Goal: Task Accomplishment & Management: Use online tool/utility

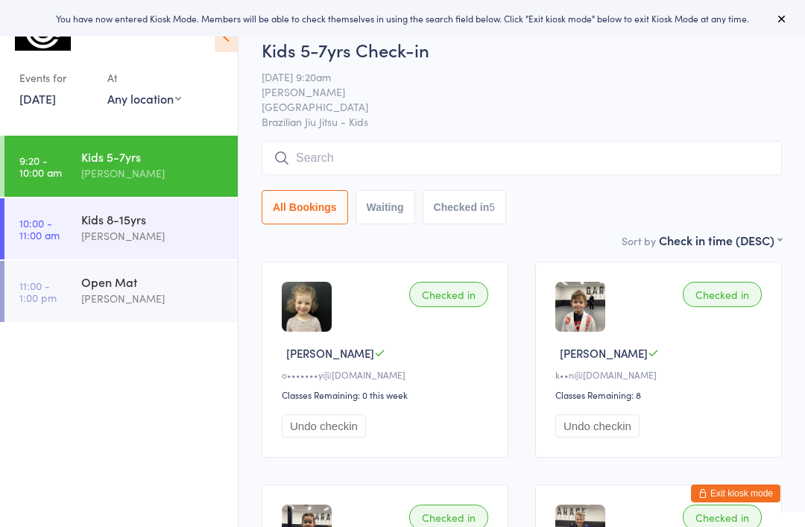
click at [171, 226] on div "Kids 8-15yrs" at bounding box center [153, 219] width 144 height 16
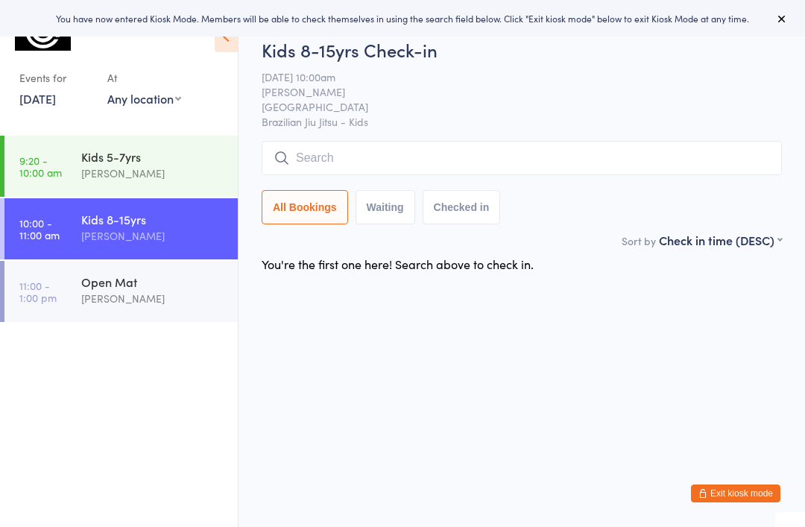
click at [347, 166] on input "search" at bounding box center [522, 158] width 520 height 34
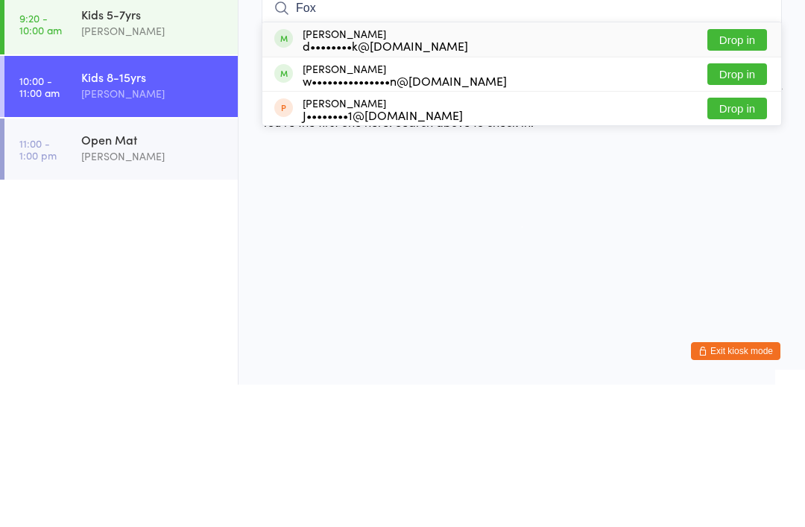
type input "Fox"
click at [734, 171] on button "Drop in" at bounding box center [737, 182] width 60 height 22
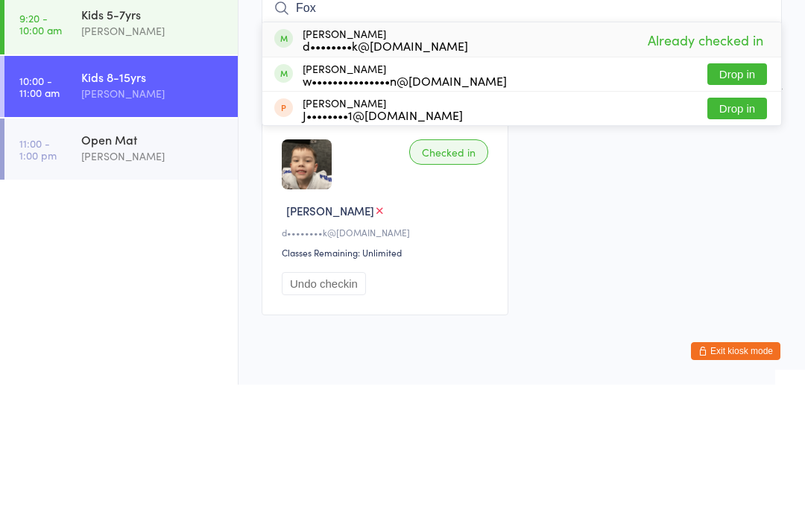
type input "Fox"
click at [744, 206] on button "Drop in" at bounding box center [737, 217] width 60 height 22
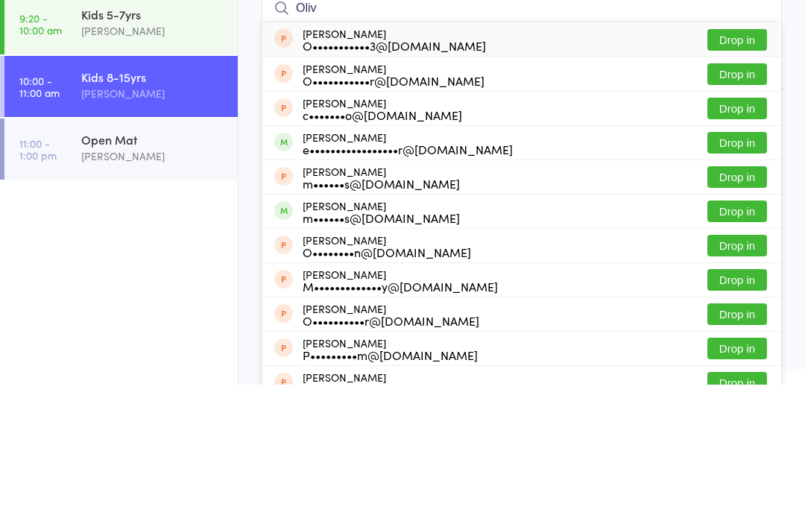
type input "Oliv"
click at [733, 274] on button "Drop in" at bounding box center [737, 285] width 60 height 22
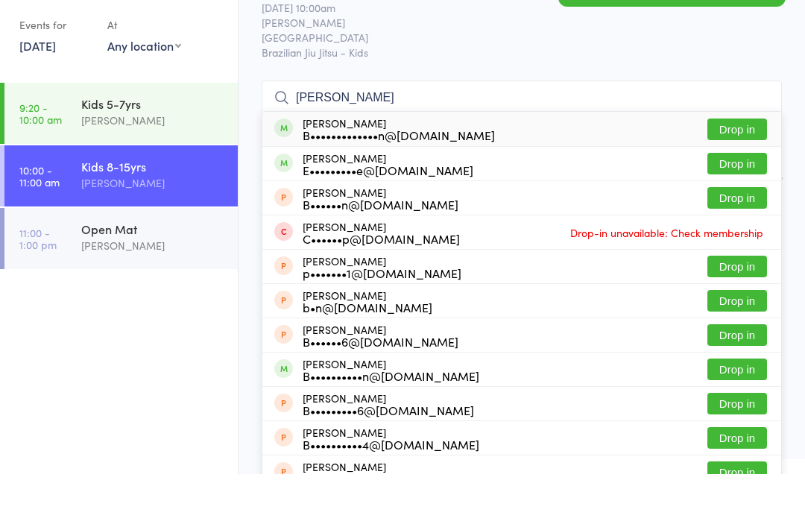
type input "[PERSON_NAME]"
click at [730, 206] on button "Drop in" at bounding box center [737, 217] width 60 height 22
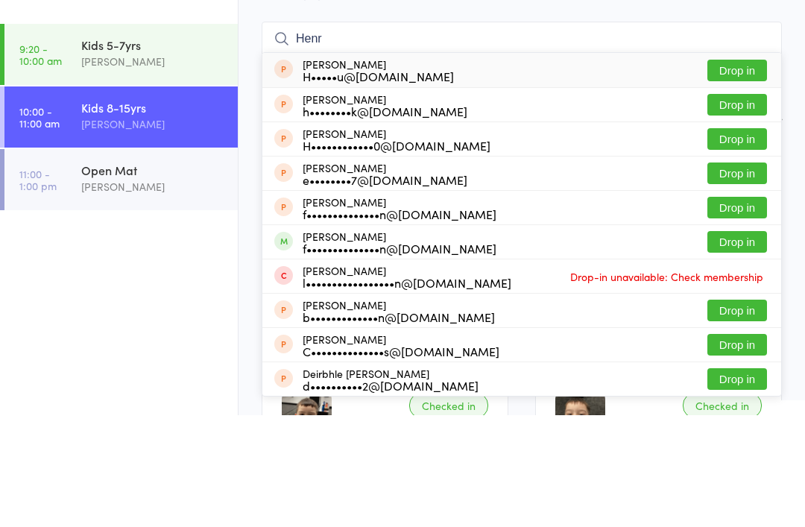
type input "Henr"
click at [740, 343] on button "Drop in" at bounding box center [737, 354] width 60 height 22
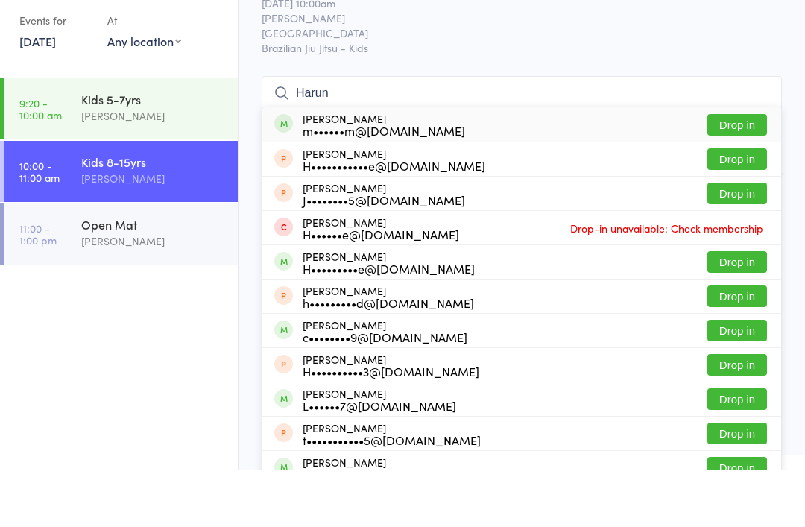
type input "Harun"
click at [735, 171] on button "Drop in" at bounding box center [737, 182] width 60 height 22
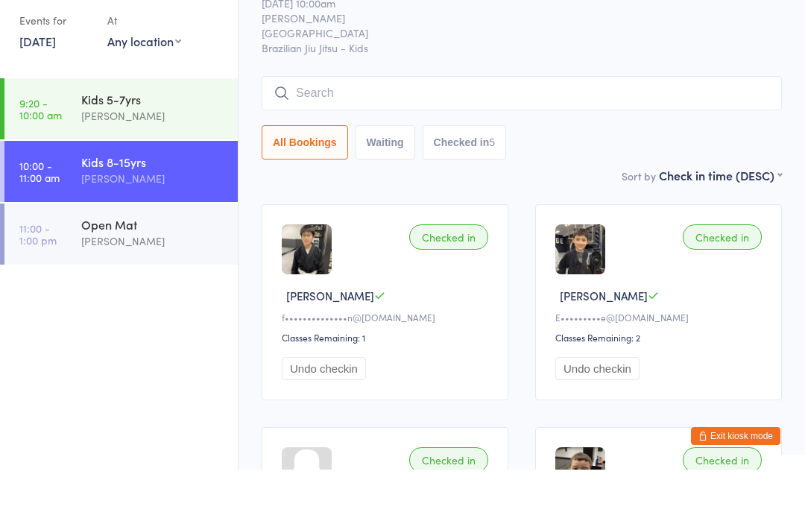
scroll to position [57, 0]
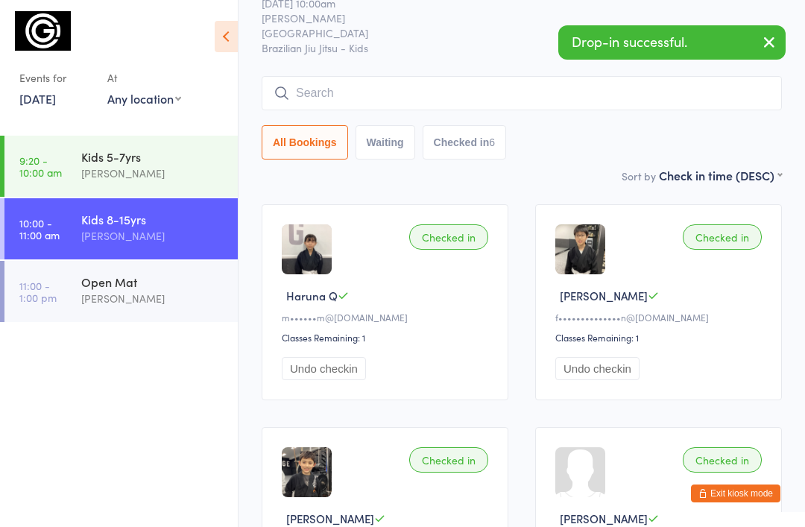
click at [382, 98] on input "search" at bounding box center [522, 93] width 520 height 34
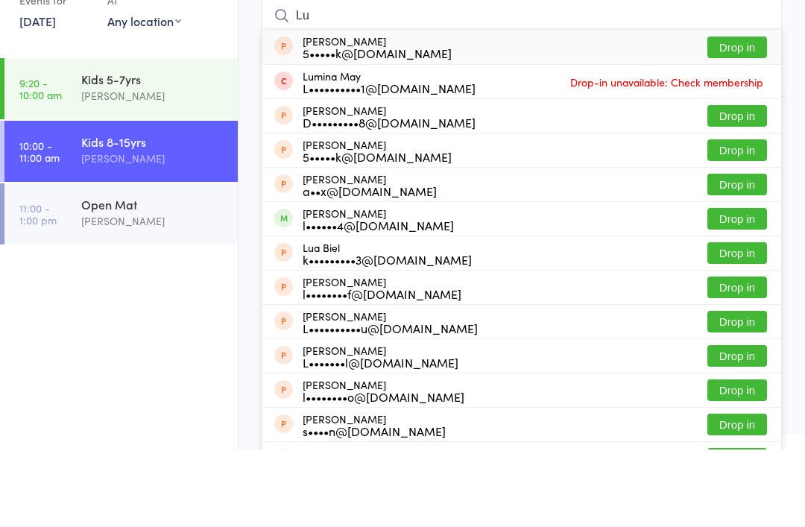
type input "L"
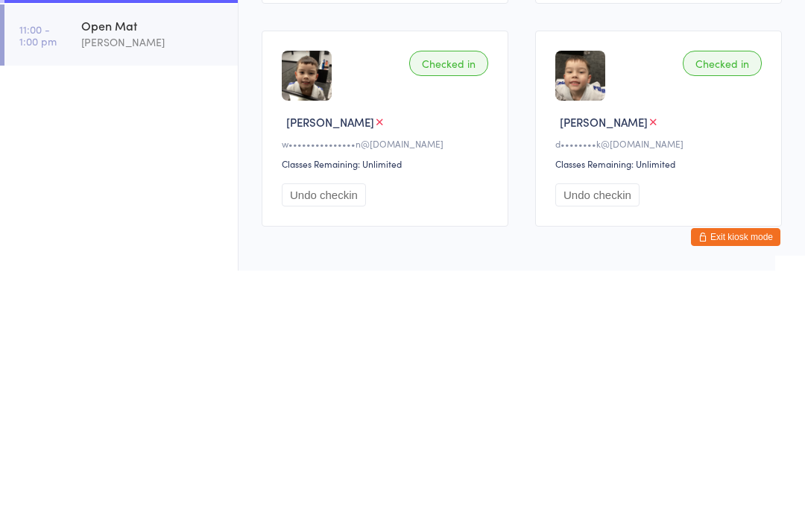
scroll to position [507, 0]
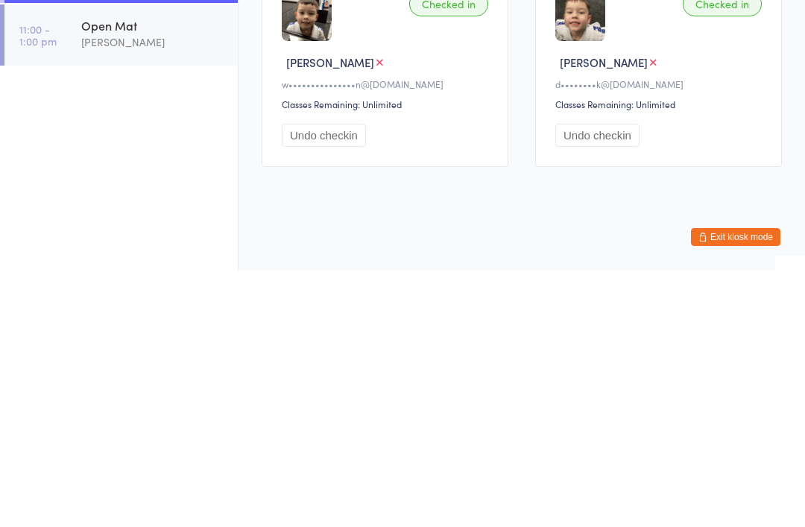
click at [167, 168] on ul "9:20 - 10:00 am Kids 5-7yrs [PERSON_NAME] 10:00 - 11:00 am Kids 8-15yrs [PERSON…" at bounding box center [119, 331] width 238 height 391
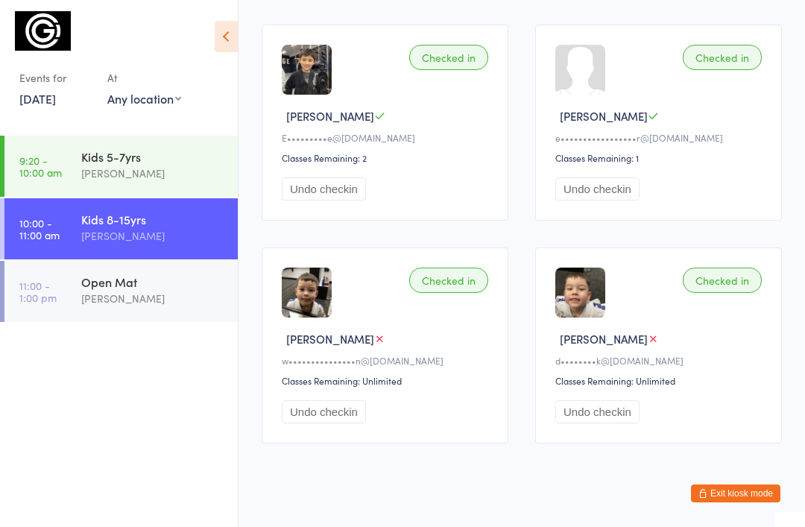
click at [730, 502] on button "Exit kiosk mode" at bounding box center [735, 493] width 89 height 18
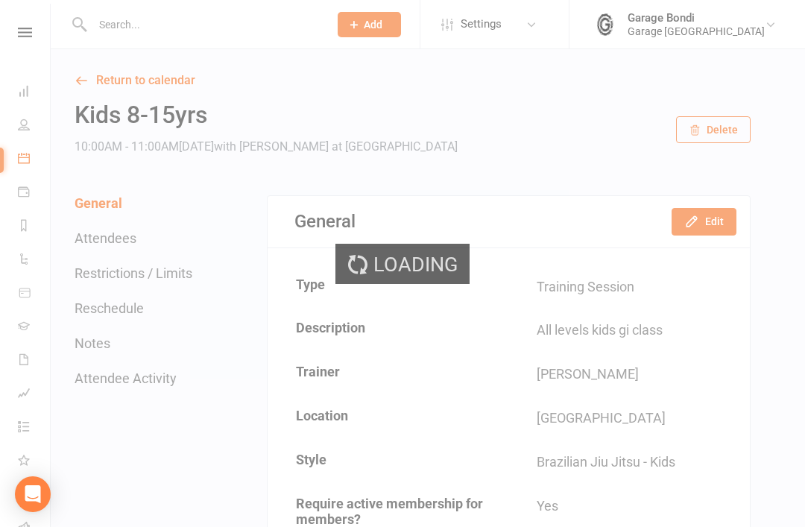
click at [215, 31] on input "text" at bounding box center [203, 24] width 230 height 21
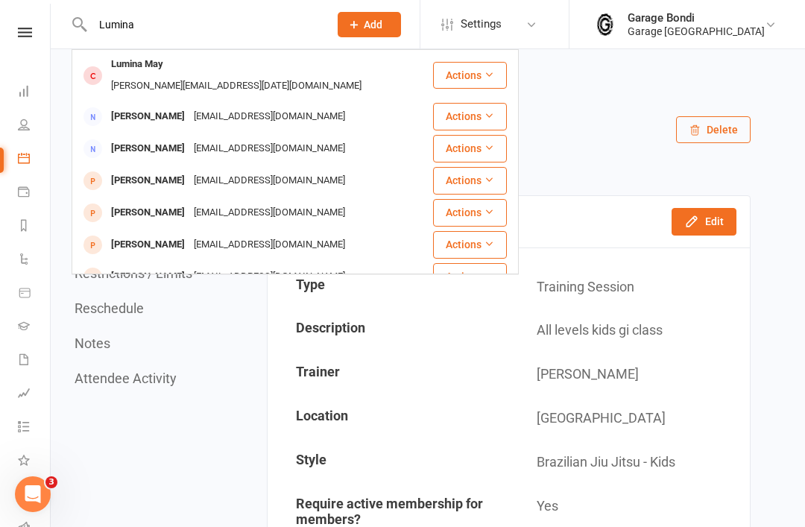
type input "Lumina"
click at [145, 67] on div "Lumina May" at bounding box center [137, 65] width 61 height 22
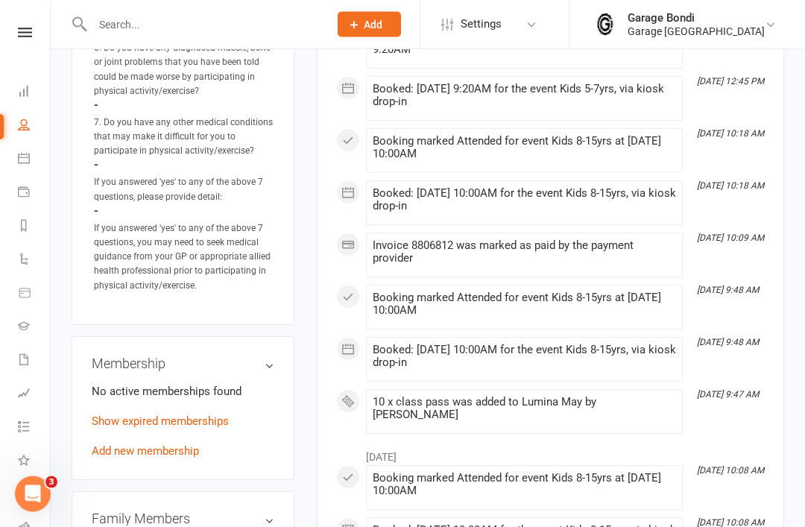
scroll to position [1049, 0]
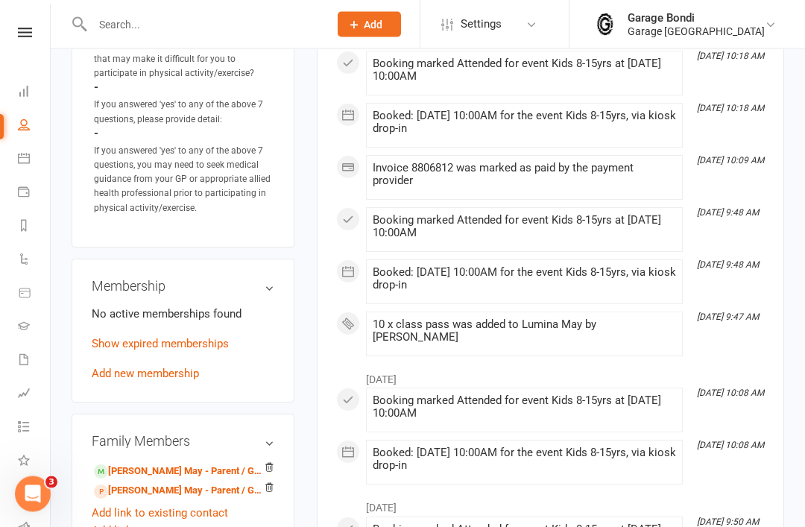
click at [187, 381] on link "Add new membership" at bounding box center [145, 373] width 107 height 13
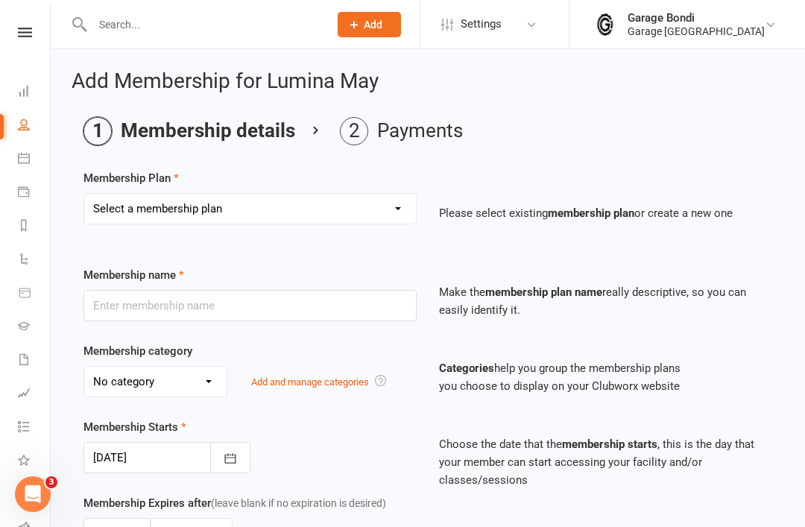
click at [322, 210] on select "Select a membership plan Create new Membership Plan 12 month contract - kids we…" at bounding box center [250, 209] width 332 height 30
select select "8"
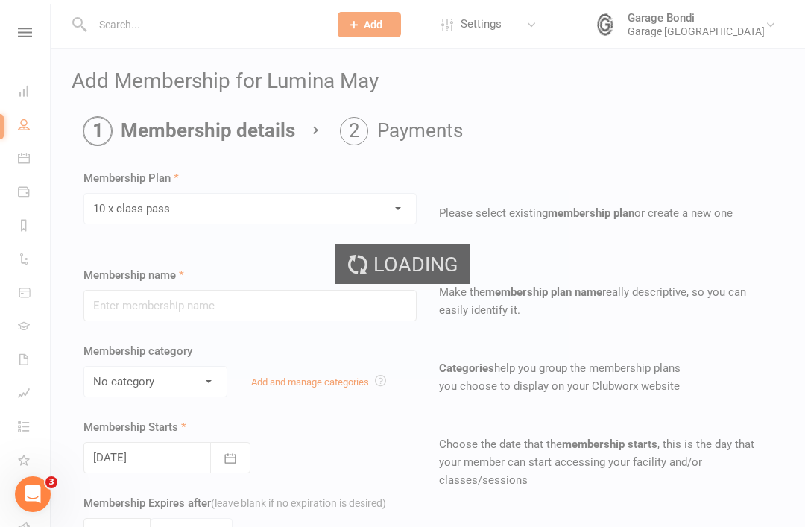
type input "10 x class pass"
select select "1"
type input "3"
select select "2"
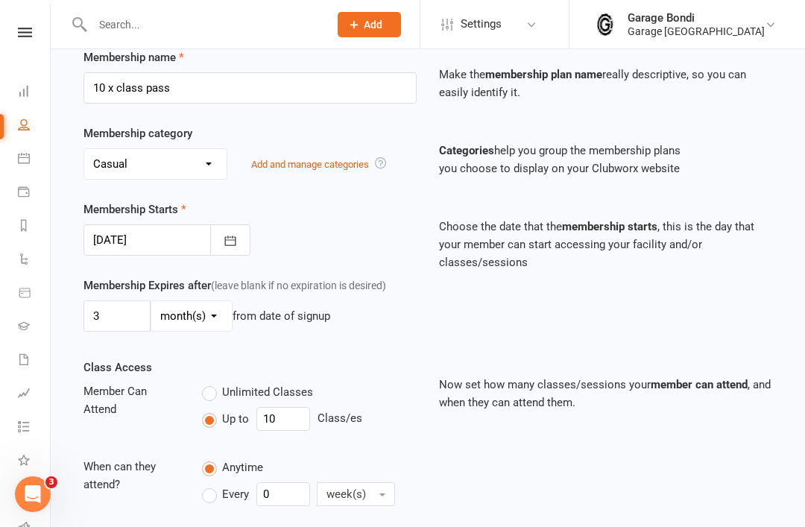
scroll to position [224, 0]
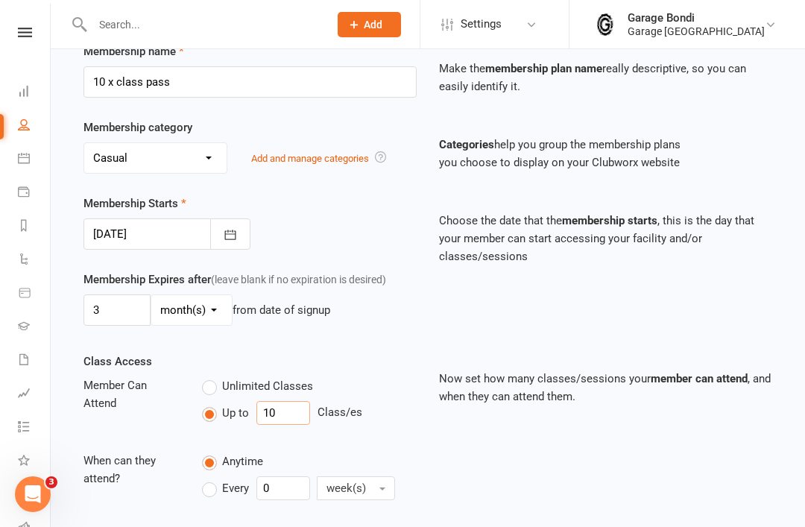
click at [293, 406] on input "10" at bounding box center [283, 413] width 54 height 24
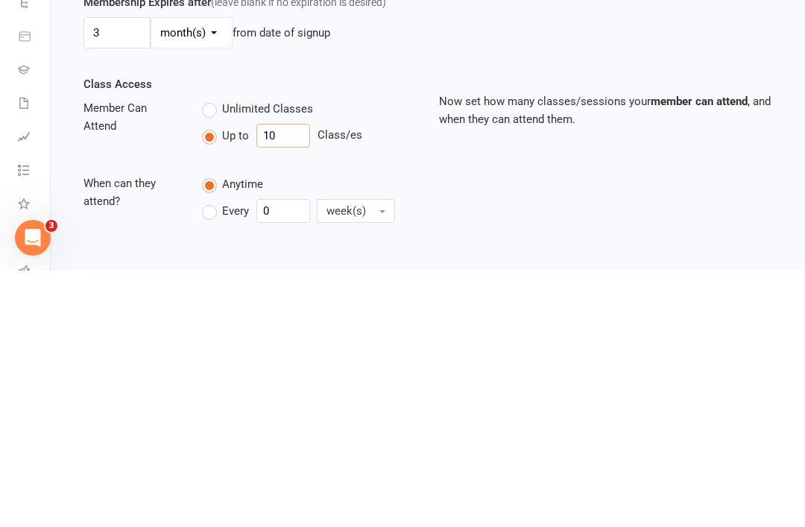
type input "1"
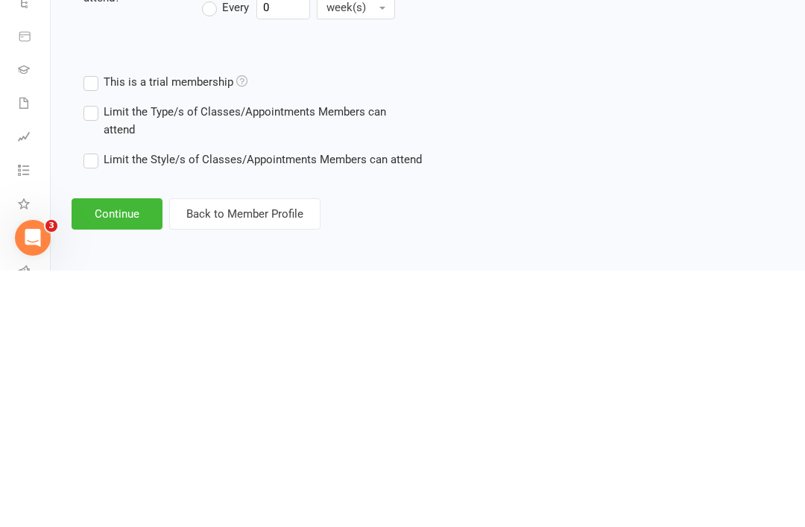
scroll to position [467, 0]
type input "8"
click at [114, 453] on button "Continue" at bounding box center [117, 468] width 91 height 31
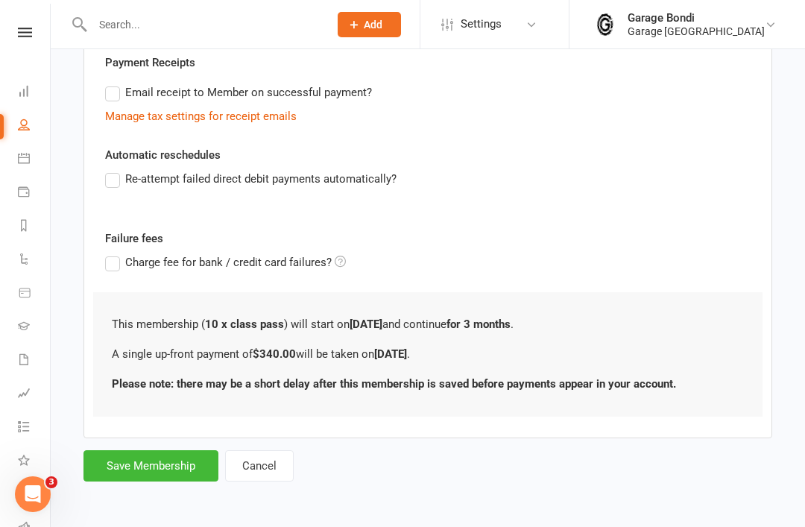
scroll to position [0, 0]
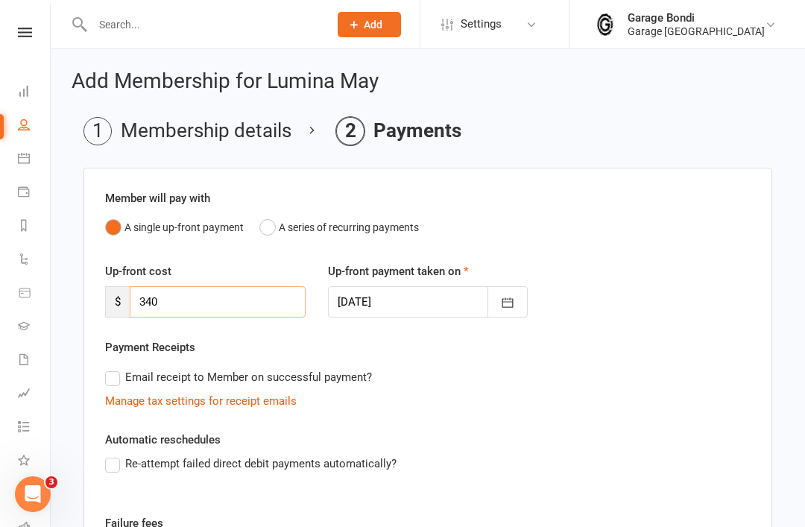
click at [180, 296] on input "340" at bounding box center [218, 301] width 176 height 31
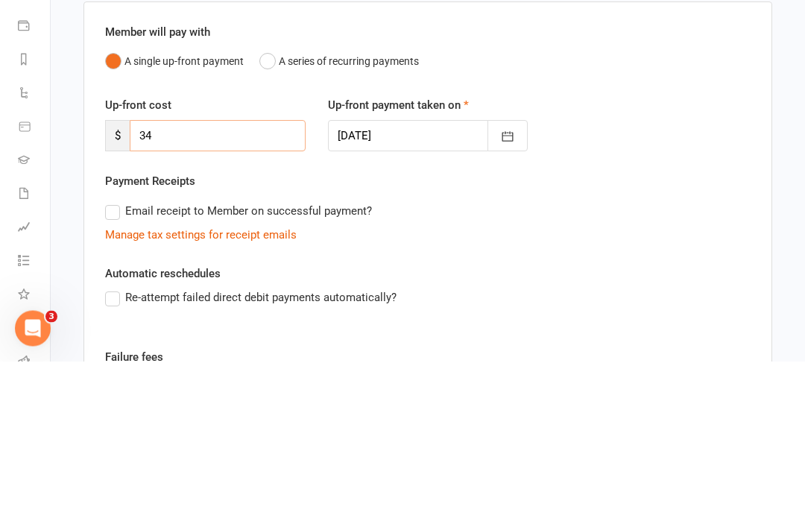
type input "3"
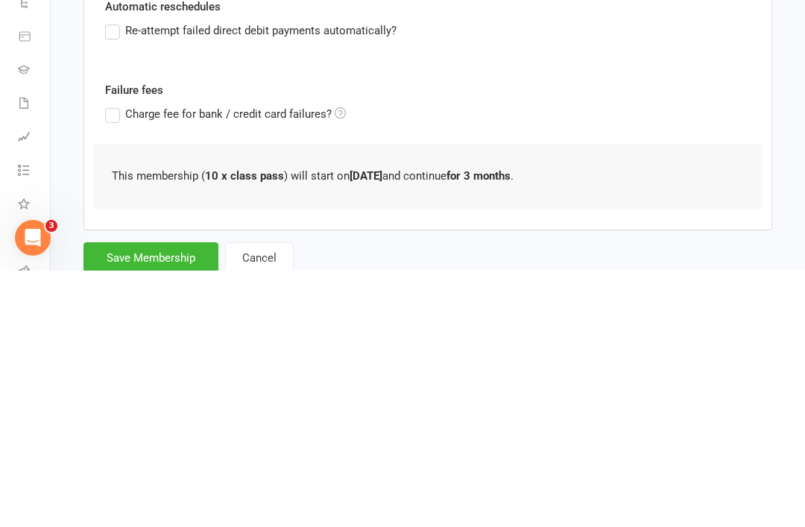
scroll to position [237, 0]
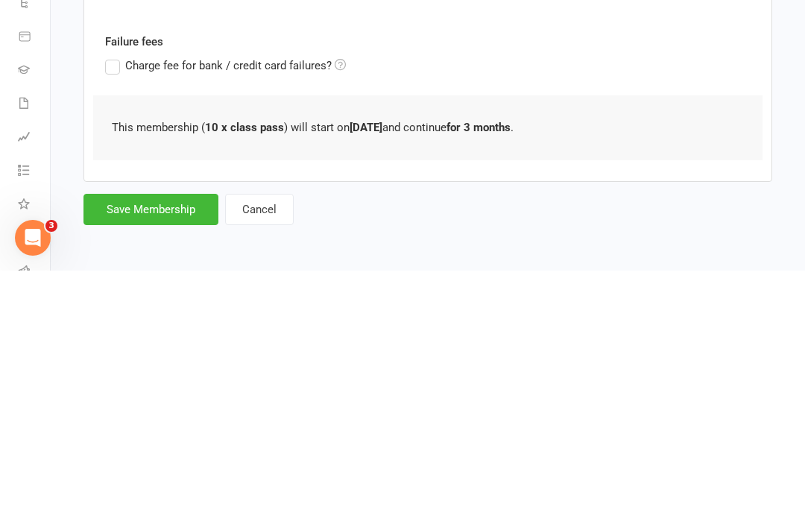
type input "0"
click at [134, 450] on button "Save Membership" at bounding box center [150, 465] width 135 height 31
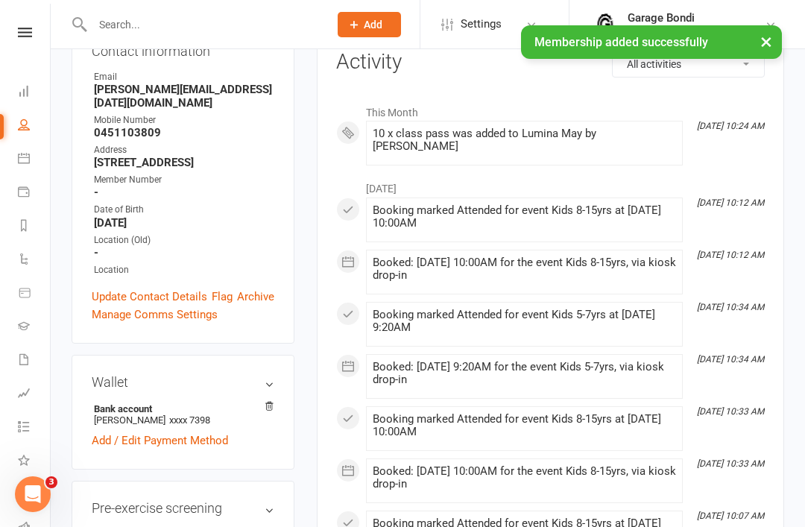
click at [25, 189] on icon at bounding box center [24, 192] width 12 height 12
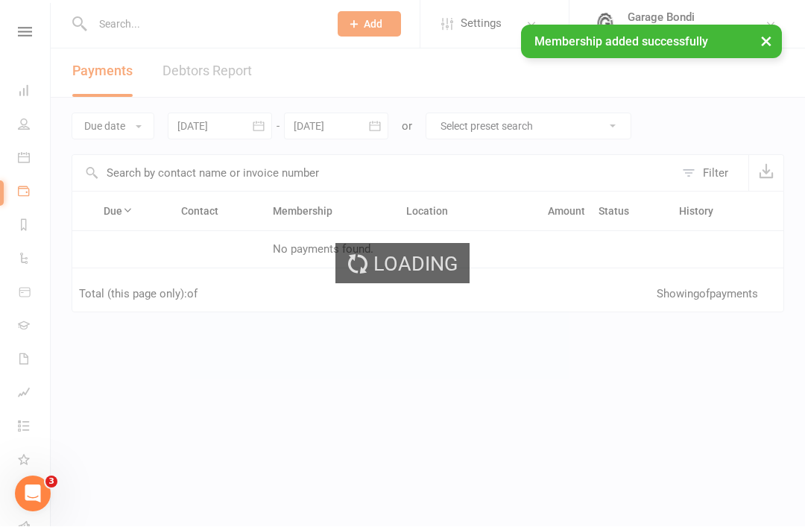
scroll to position [14, 0]
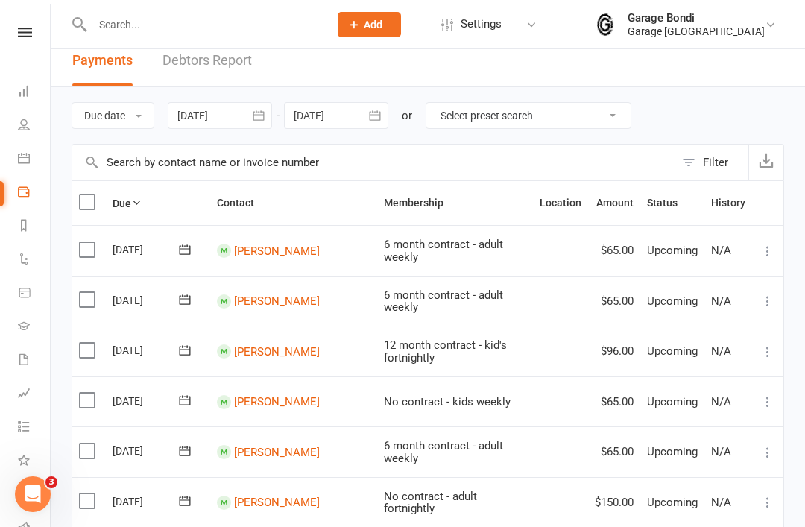
click at [31, 155] on link "Calendar" at bounding box center [35, 160] width 34 height 34
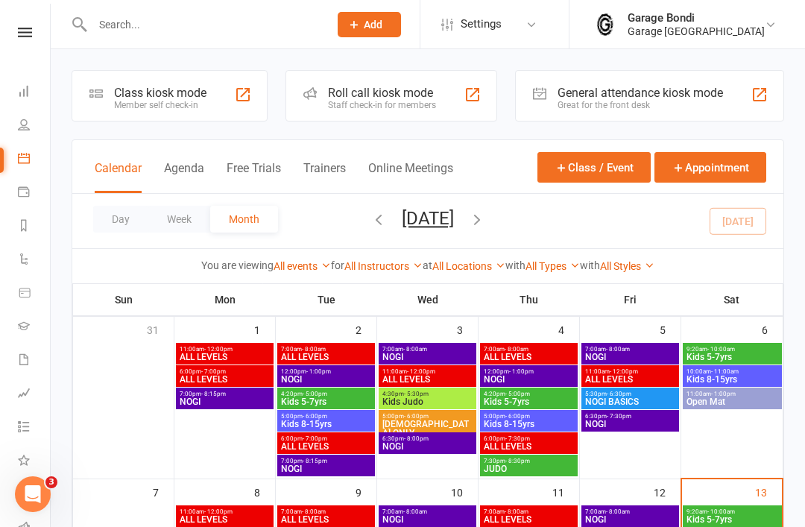
click at [158, 95] on div "Class kiosk mode" at bounding box center [160, 93] width 92 height 14
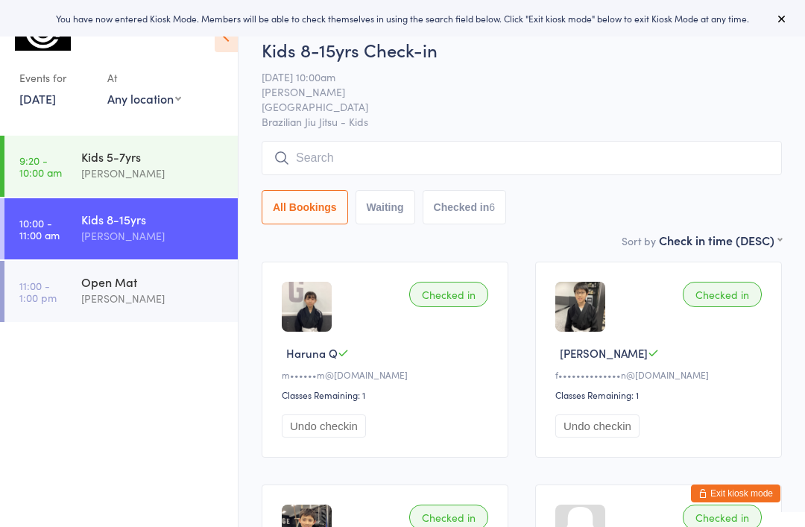
click at [371, 158] on input "search" at bounding box center [522, 158] width 520 height 34
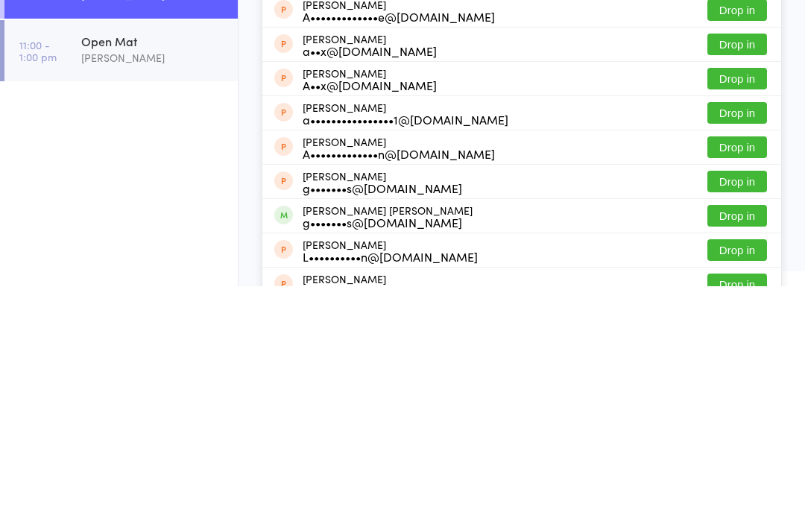
type input "[PERSON_NAME]"
click at [742, 446] on button "Drop in" at bounding box center [737, 457] width 60 height 22
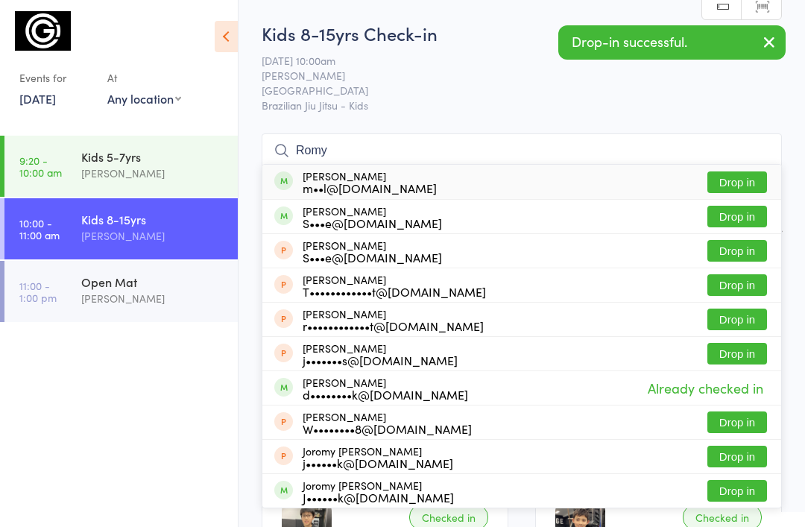
type input "Romy"
click at [734, 184] on button "Drop in" at bounding box center [737, 182] width 60 height 22
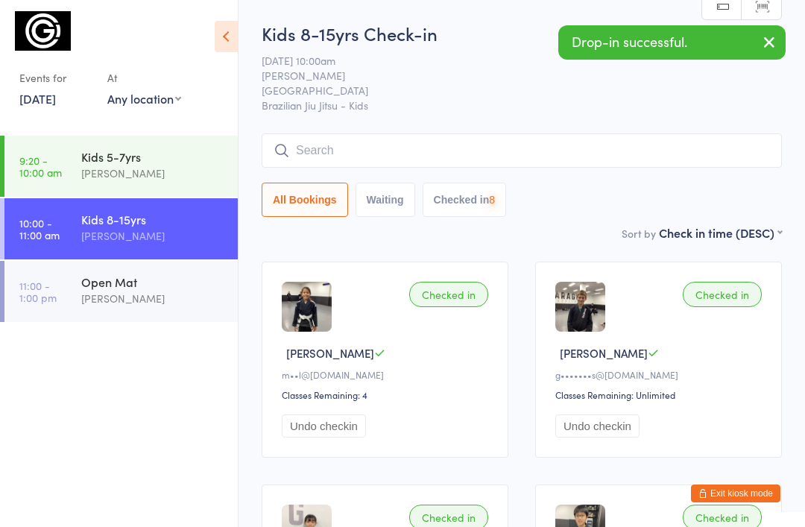
click at [358, 145] on input "search" at bounding box center [522, 150] width 520 height 34
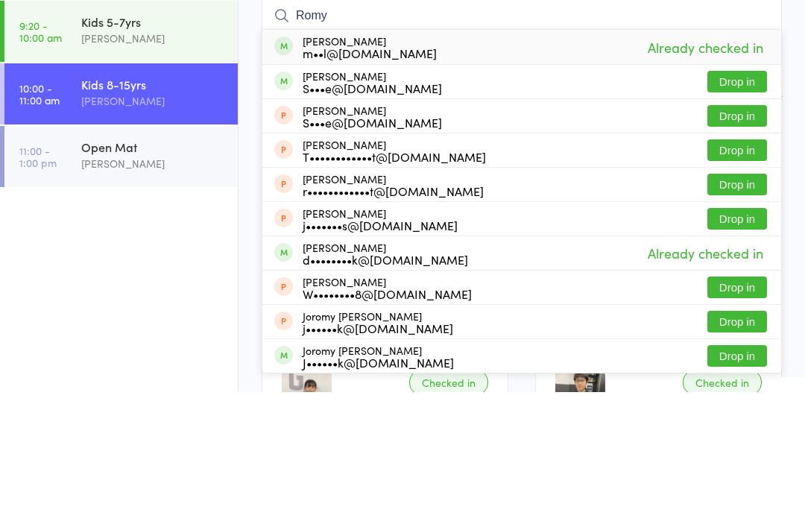
type input "Romy"
click at [742, 206] on button "Drop in" at bounding box center [737, 217] width 60 height 22
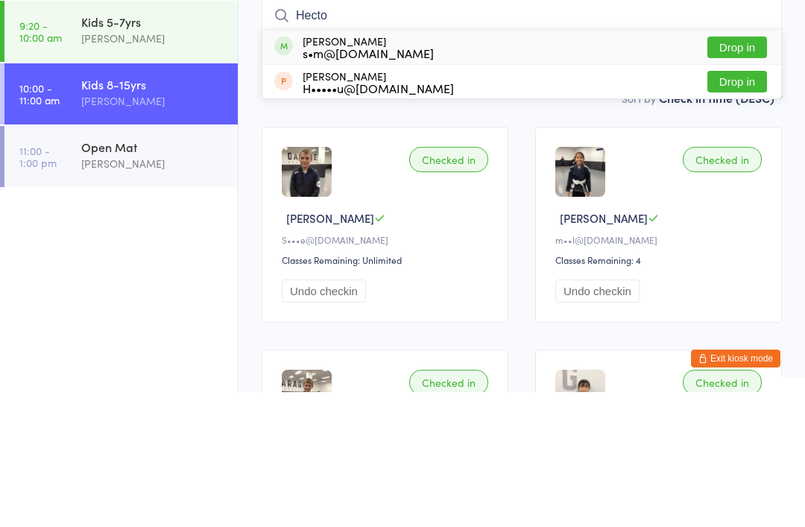
type input "Hecto"
click at [739, 171] on button "Drop in" at bounding box center [737, 182] width 60 height 22
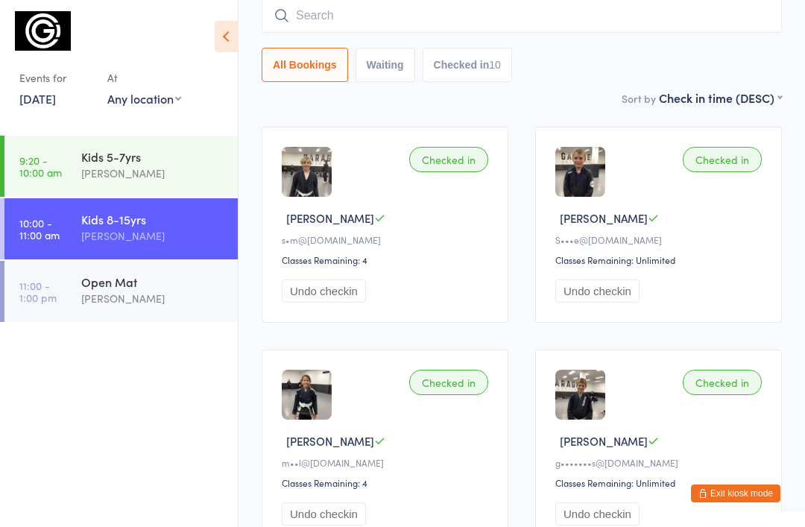
click at [56, 94] on link "13 Sep, 2025" at bounding box center [37, 98] width 37 height 16
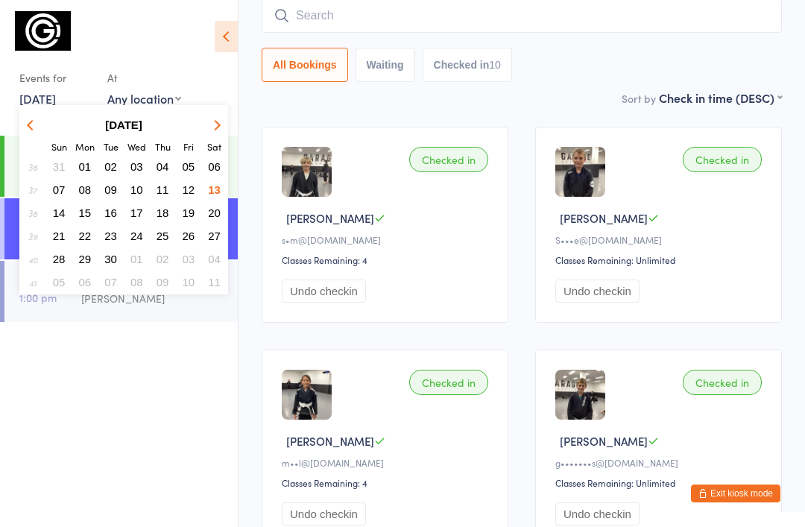
click at [109, 193] on span "09" at bounding box center [110, 189] width 13 height 13
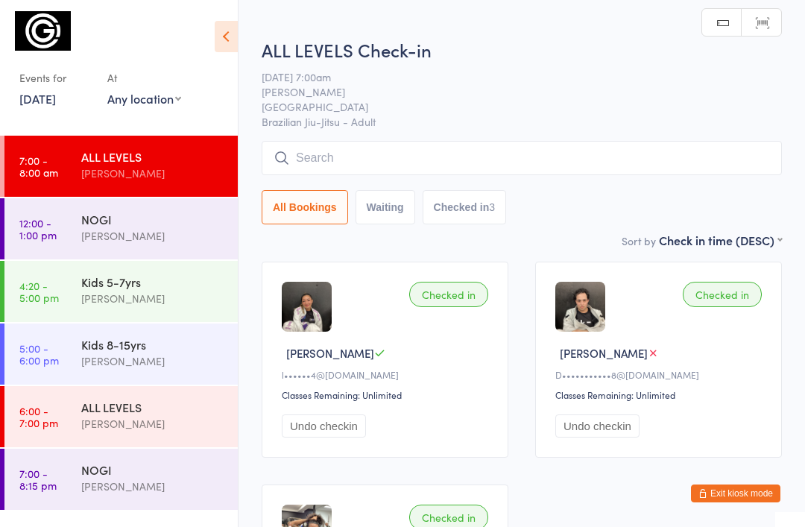
click at [392, 151] on input "search" at bounding box center [522, 158] width 520 height 34
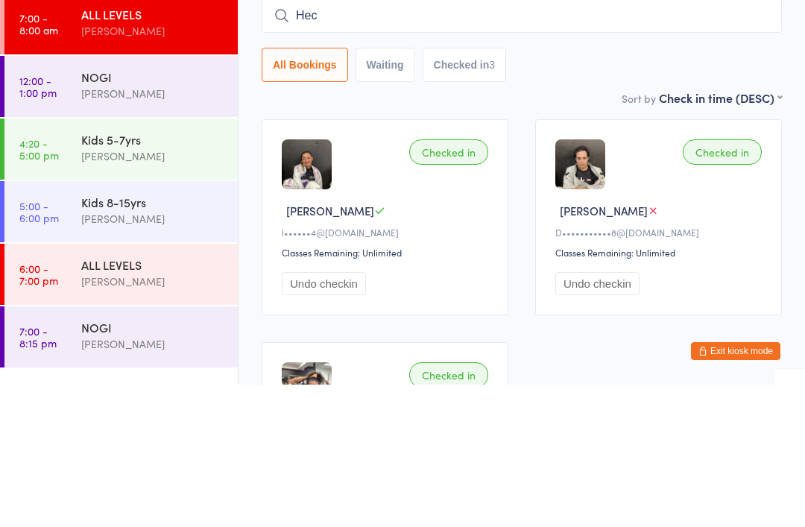
type input "Hect"
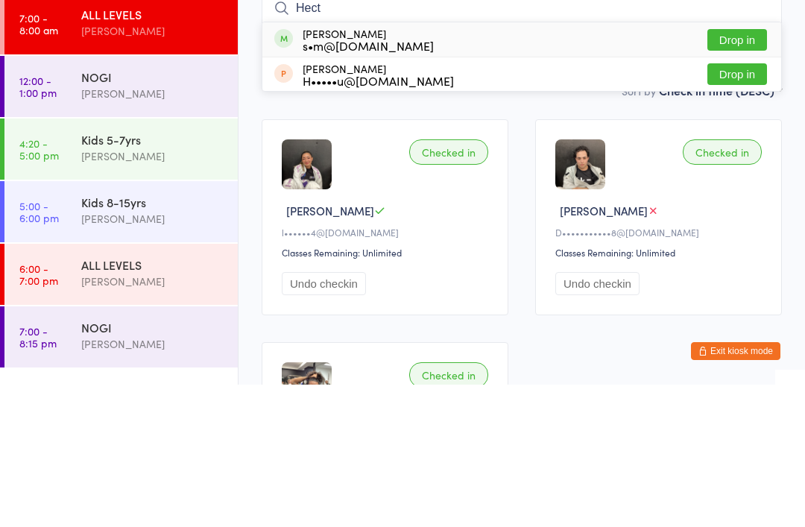
click at [107, 336] on div "Kids 8-15yrs" at bounding box center [153, 344] width 144 height 16
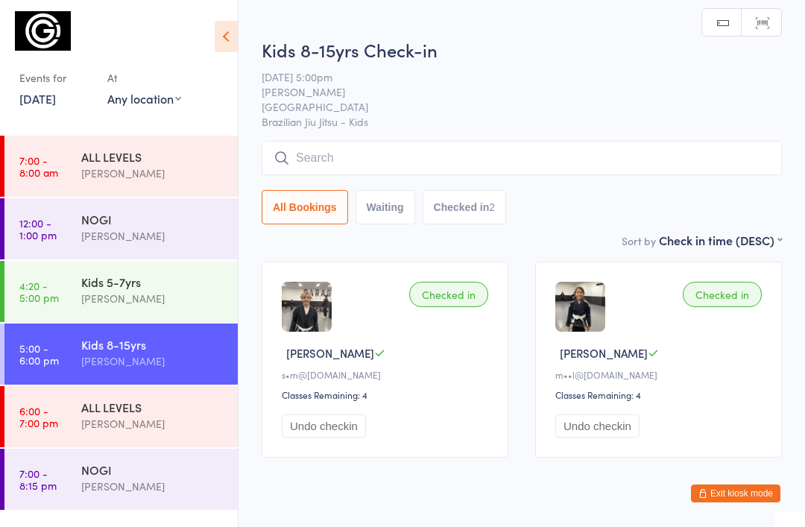
click at [56, 101] on link "9 Sep, 2025" at bounding box center [37, 98] width 37 height 16
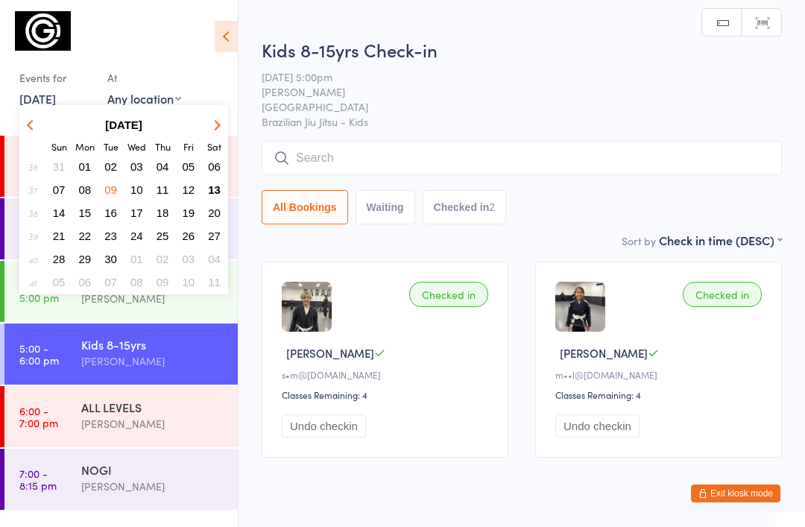
click at [210, 193] on span "13" at bounding box center [214, 189] width 13 height 13
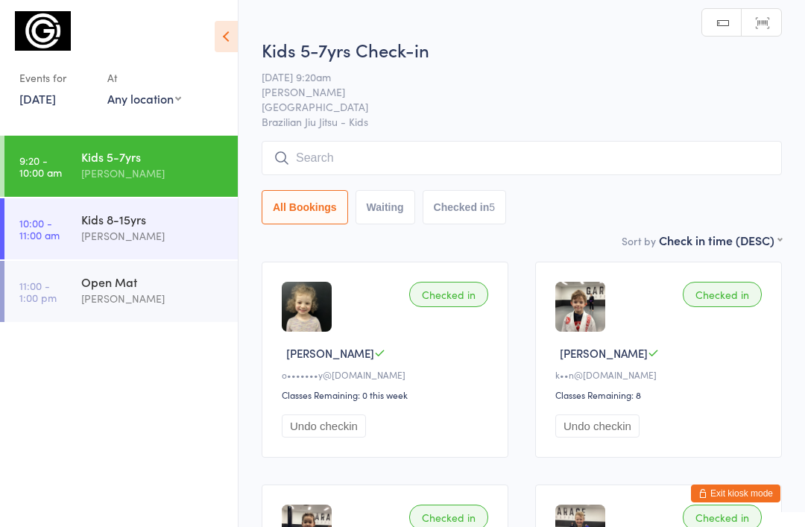
click at [186, 239] on div "[PERSON_NAME]" at bounding box center [153, 235] width 144 height 17
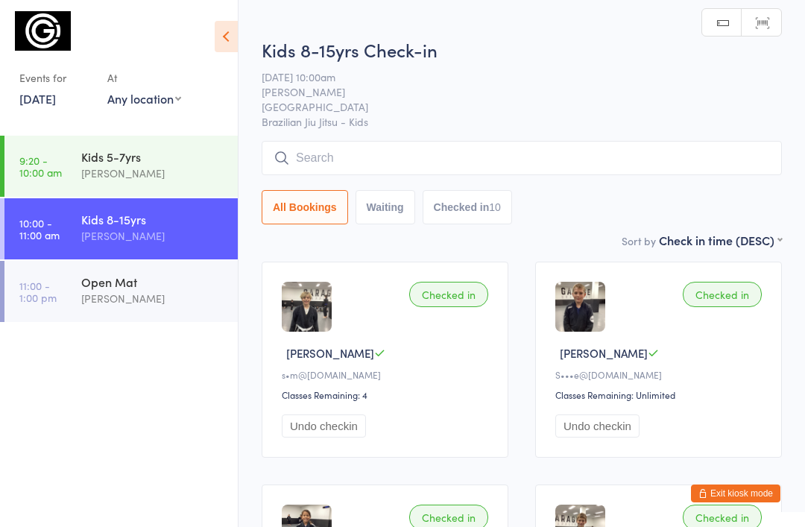
click at [402, 162] on input "search" at bounding box center [522, 158] width 520 height 34
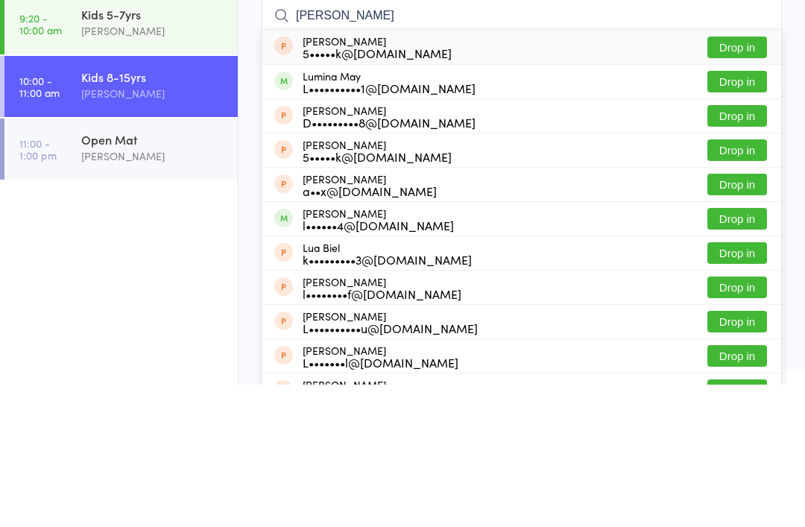
type input "[PERSON_NAME]"
click at [739, 213] on button "Drop in" at bounding box center [737, 224] width 60 height 22
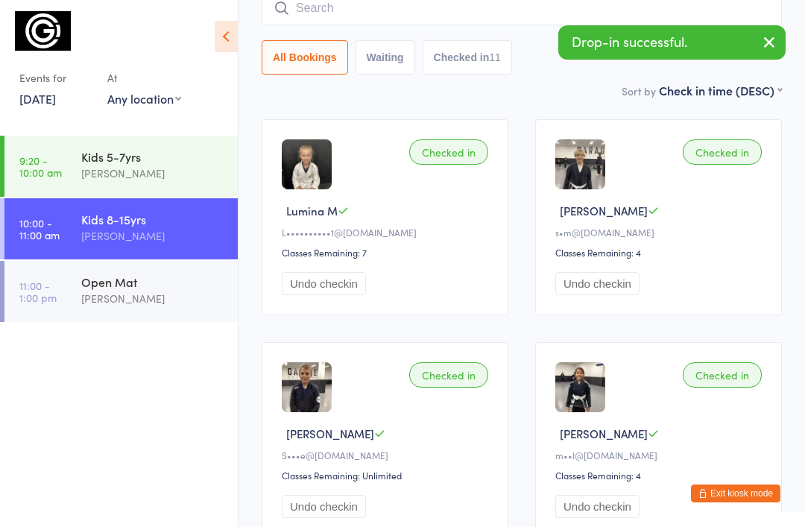
scroll to position [142, 0]
click at [341, 16] on input "search" at bounding box center [522, 9] width 520 height 34
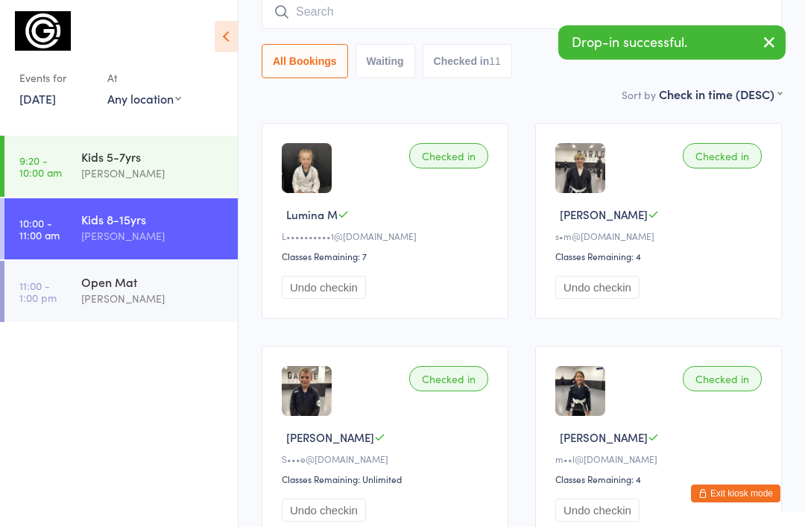
scroll to position [135, 0]
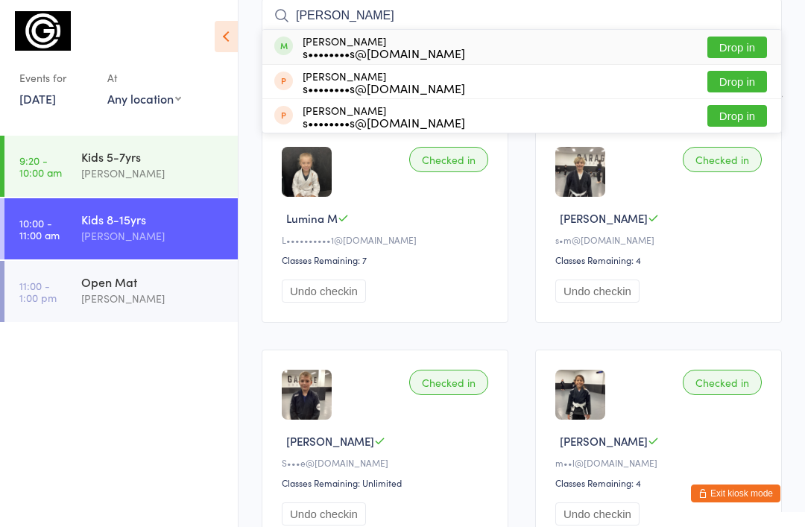
type input "Oleg"
click at [737, 49] on button "Drop in" at bounding box center [737, 48] width 60 height 22
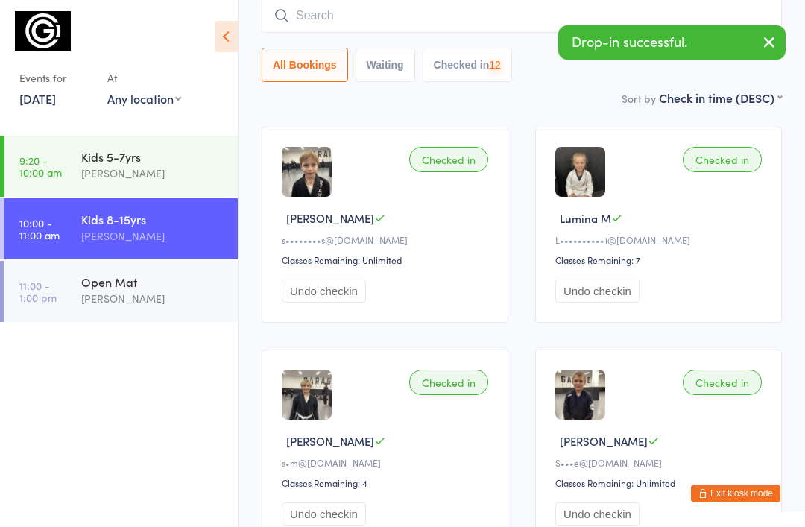
click at [371, 22] on input "search" at bounding box center [522, 16] width 520 height 34
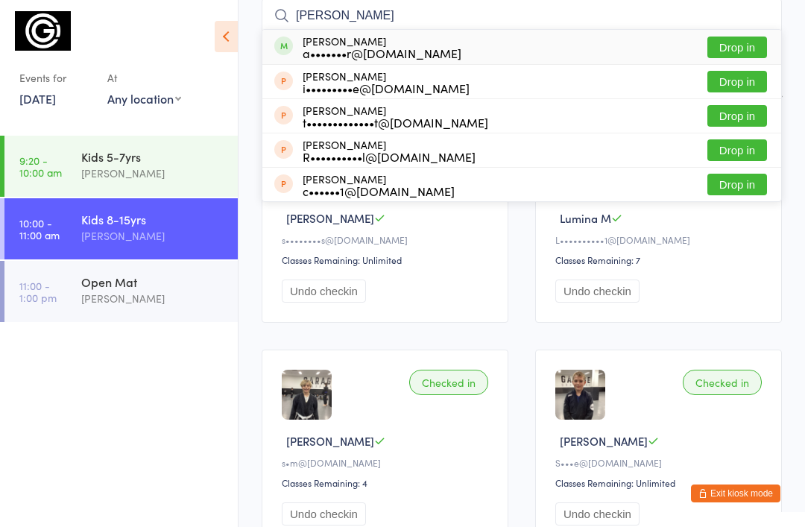
type input "Ian"
click at [735, 43] on button "Drop in" at bounding box center [737, 48] width 60 height 22
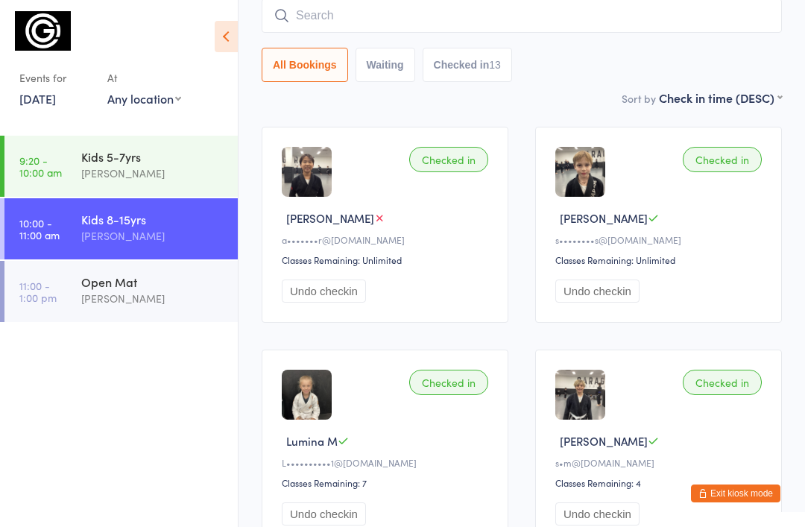
click at [399, 26] on input "search" at bounding box center [522, 16] width 520 height 34
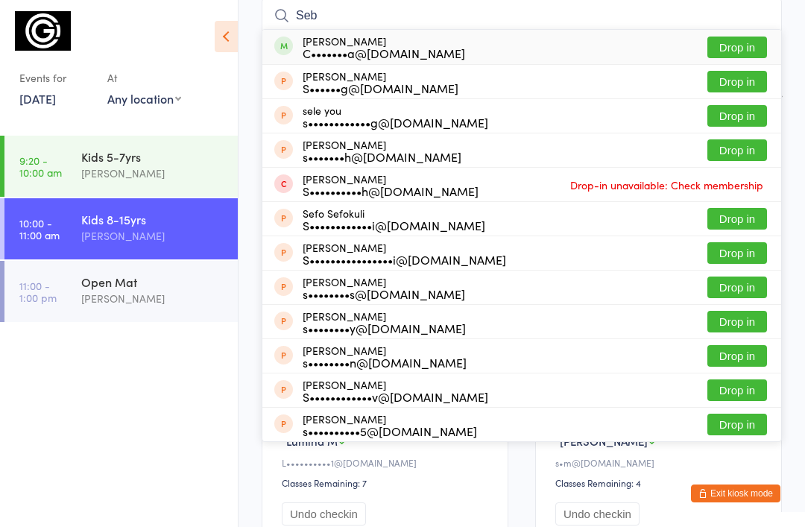
type input "Seb"
click at [727, 51] on button "Drop in" at bounding box center [737, 48] width 60 height 22
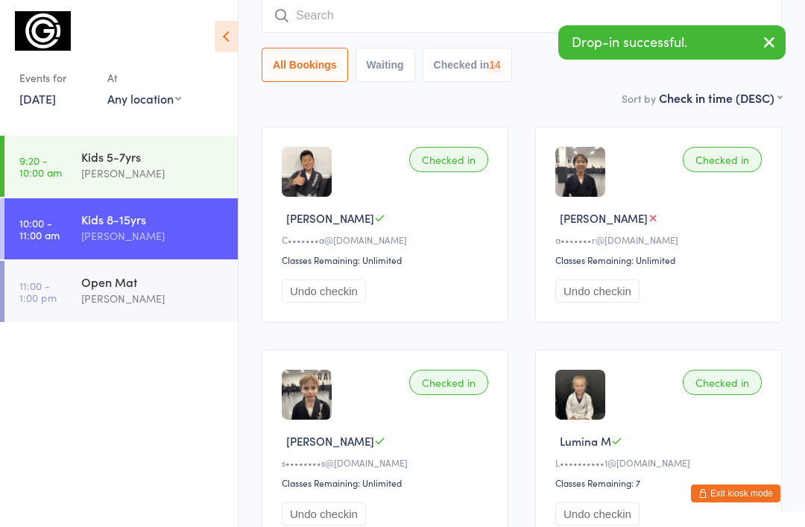
click at [341, 23] on input "search" at bounding box center [522, 16] width 520 height 34
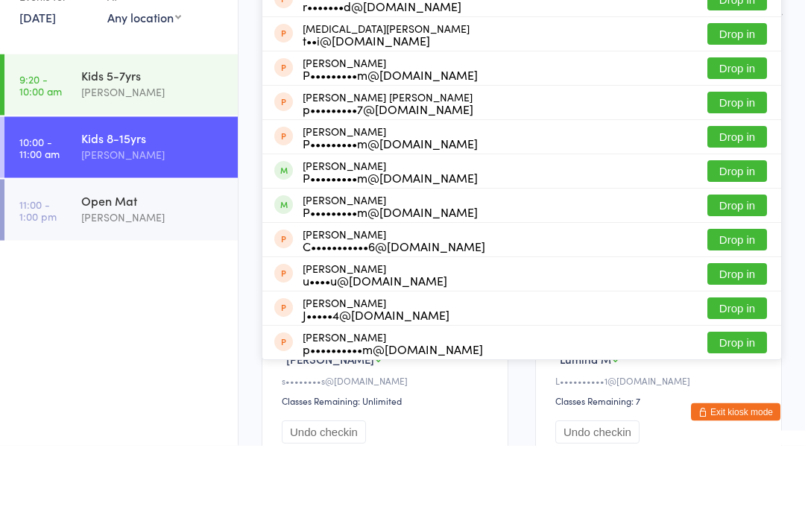
type input "Pear"
click at [747, 242] on button "Drop in" at bounding box center [737, 253] width 60 height 22
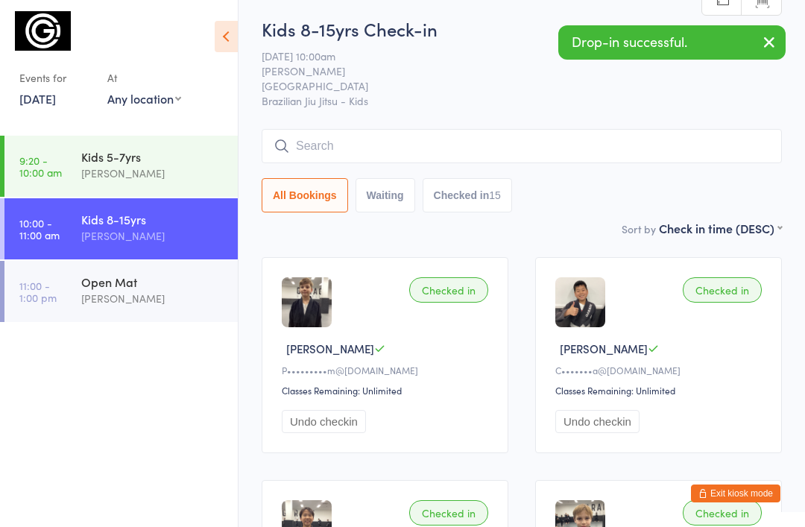
scroll to position [0, 0]
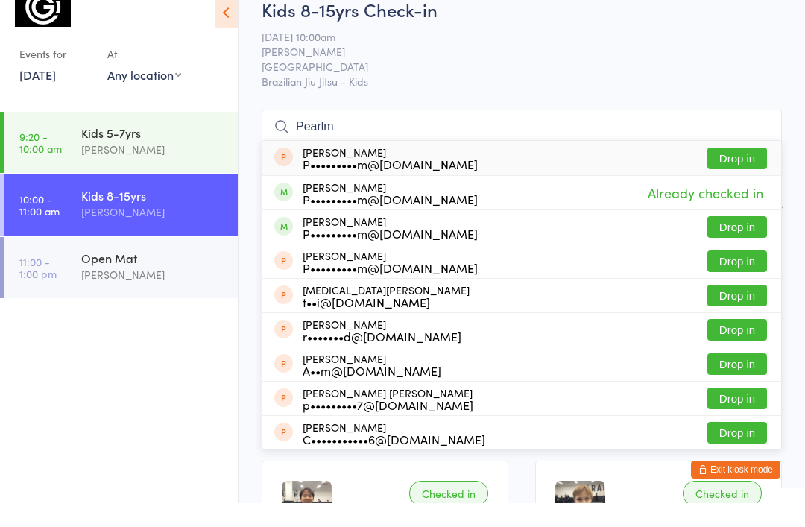
type input "Pearlm"
click at [730, 240] on button "Drop in" at bounding box center [737, 251] width 60 height 22
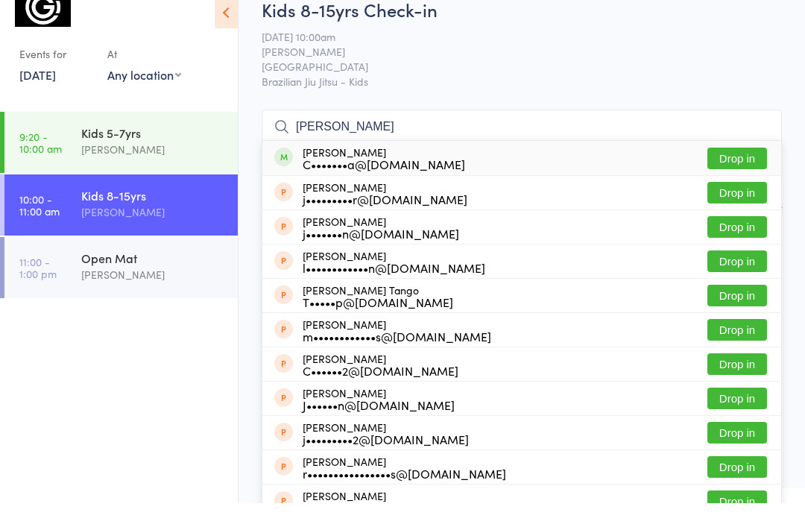
type input "Jona"
click at [741, 171] on button "Drop in" at bounding box center [737, 182] width 60 height 22
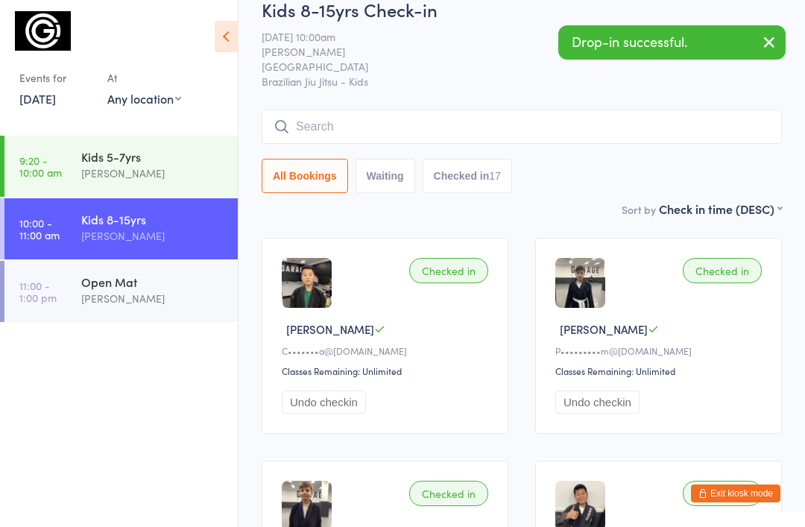
click at [373, 130] on input "search" at bounding box center [522, 127] width 520 height 34
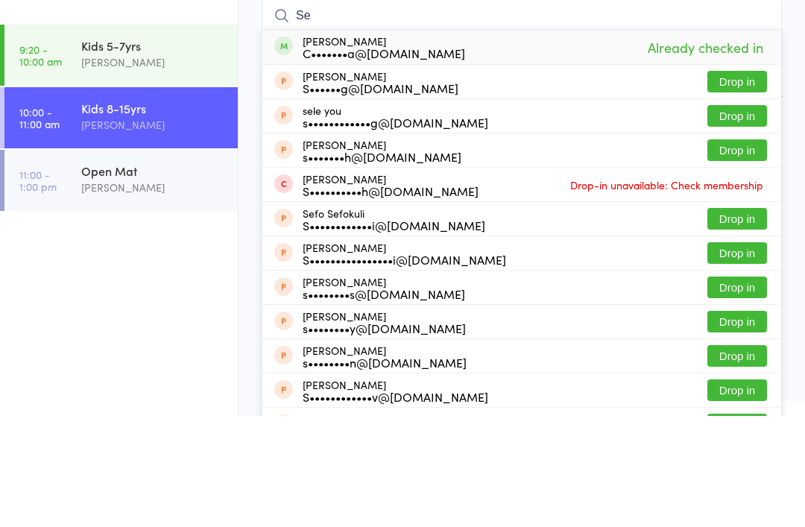
type input "S"
